Goal: Find specific page/section: Find specific page/section

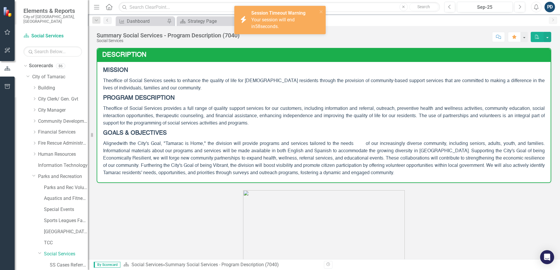
scroll to position [4, 0]
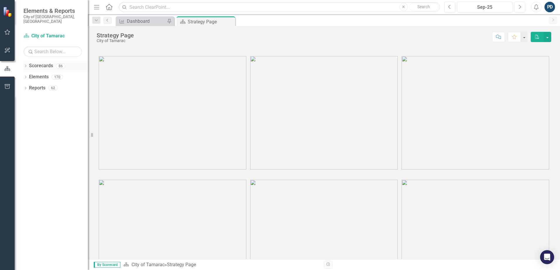
click at [26, 65] on icon at bounding box center [25, 66] width 1 height 3
click at [30, 75] on icon "Dropdown" at bounding box center [28, 77] width 4 height 4
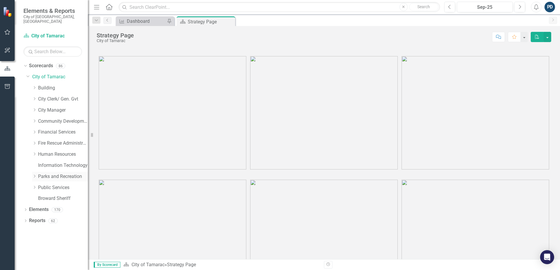
click at [34, 175] on icon "Dropdown" at bounding box center [34, 177] width 4 height 4
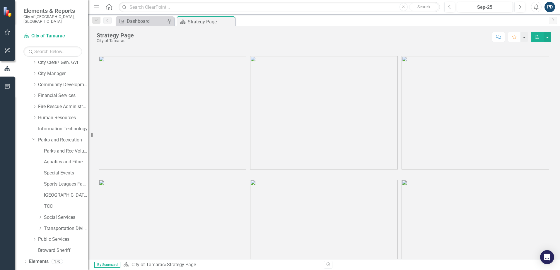
scroll to position [41, 0]
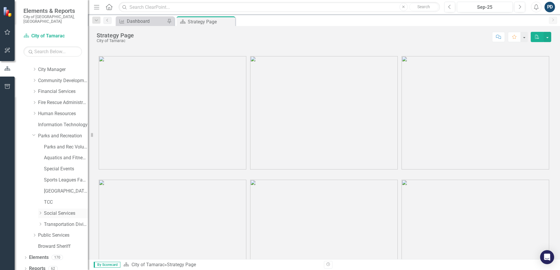
click at [40, 212] on icon "Dropdown" at bounding box center [40, 214] width 4 height 4
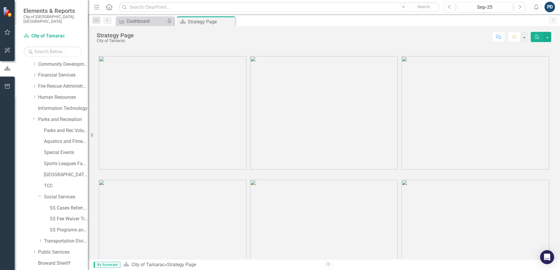
scroll to position [74, 0]
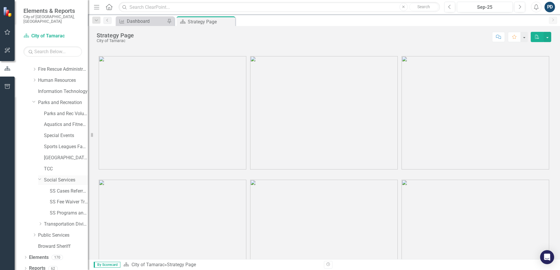
click at [52, 177] on link "Social Services" at bounding box center [66, 180] width 44 height 7
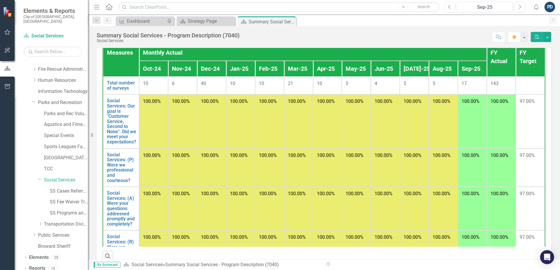
scroll to position [819, 0]
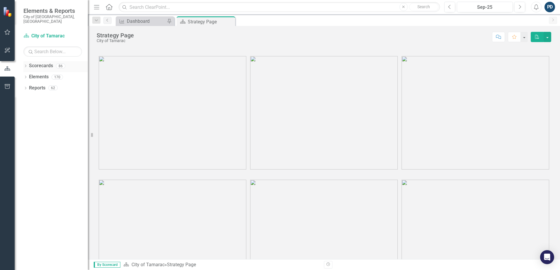
click at [27, 65] on icon "Dropdown" at bounding box center [25, 66] width 4 height 3
click at [28, 75] on icon "Dropdown" at bounding box center [28, 77] width 4 height 4
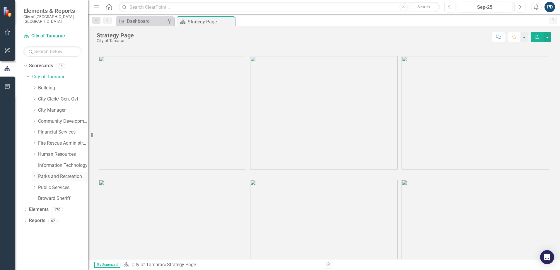
click at [34, 175] on icon "Dropdown" at bounding box center [34, 177] width 4 height 4
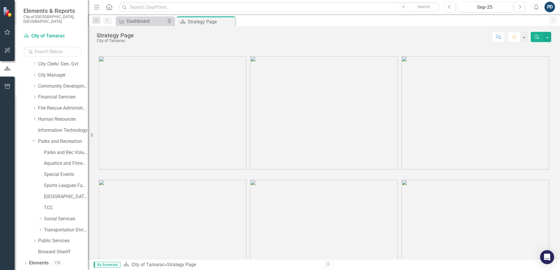
scroll to position [41, 0]
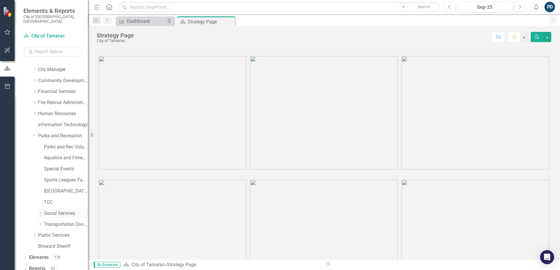
click at [40, 212] on icon "Dropdown" at bounding box center [40, 214] width 4 height 4
click at [55, 177] on link "Social Services" at bounding box center [66, 180] width 44 height 7
